Goal: Navigation & Orientation: Find specific page/section

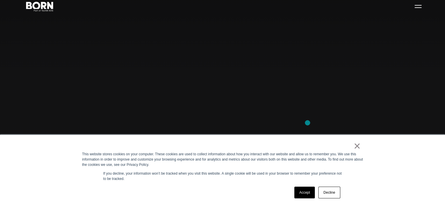
scroll to position [59, 0]
click at [356, 145] on link "×" at bounding box center [357, 145] width 7 height 5
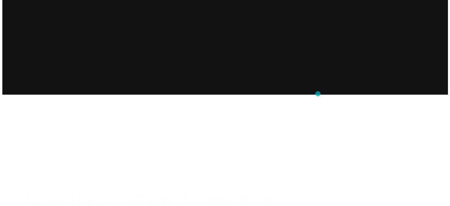
scroll to position [0, 0]
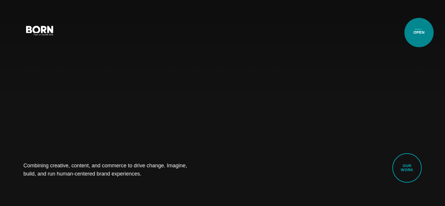
click at [419, 32] on button "Primary Menu" at bounding box center [418, 30] width 14 height 12
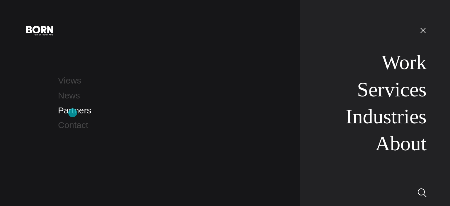
click at [73, 112] on link "Partners" at bounding box center [74, 110] width 33 height 10
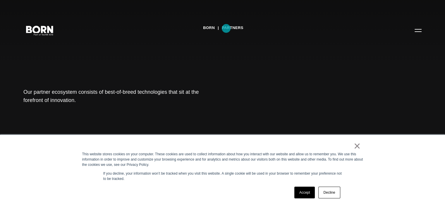
click at [226, 28] on link "Partners" at bounding box center [233, 27] width 22 height 9
